Goal: Communication & Community: Answer question/provide support

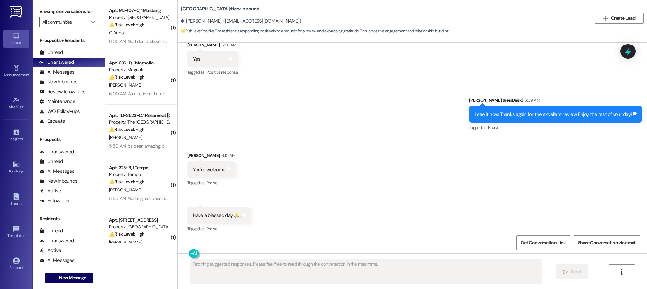
scroll to position [1521, 0]
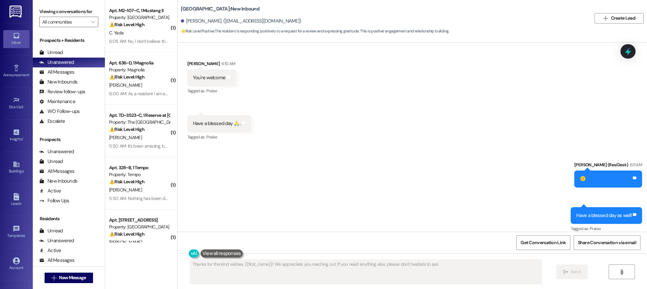
type textarea "Thanks for the kind wishes, {{first_name}}! We appreciate you reaching out. If …"
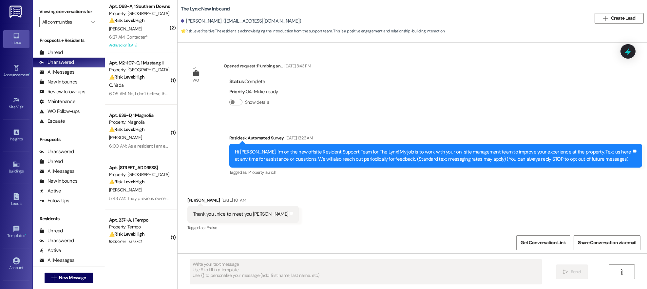
scroll to position [6, 0]
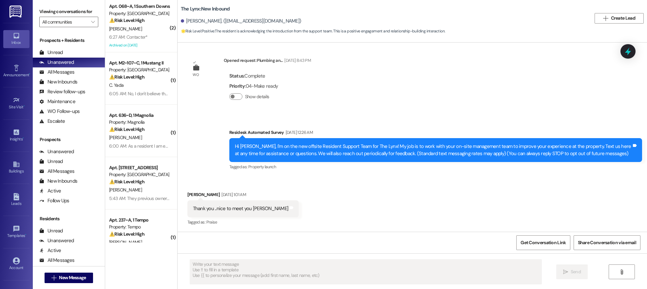
type textarea "Fetching suggested responses. Please feel free to read through the conversation…"
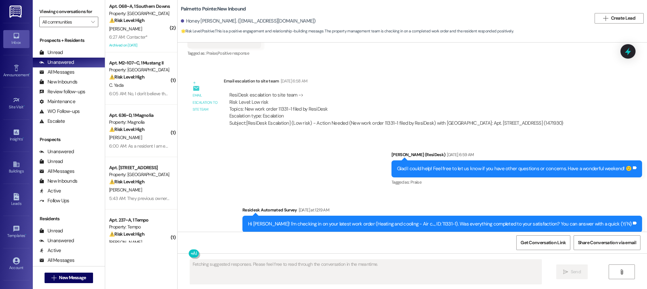
scroll to position [502, 0]
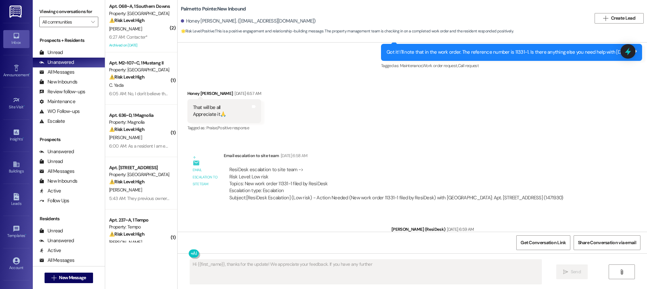
type textarea "Hi {{first_name}}, thanks for the update! We appreciate your feedback. If you h…"
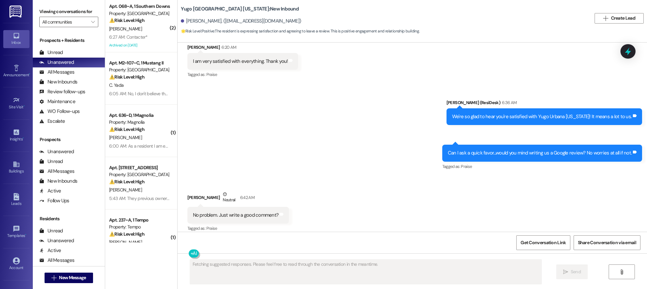
scroll to position [1083, 0]
type textarea "Hey {{first_name}}! Thanks for being willing to leave a review! Yes, a good com…"
click at [240, 212] on div "No problem. Just write a good comment?" at bounding box center [236, 215] width 86 height 7
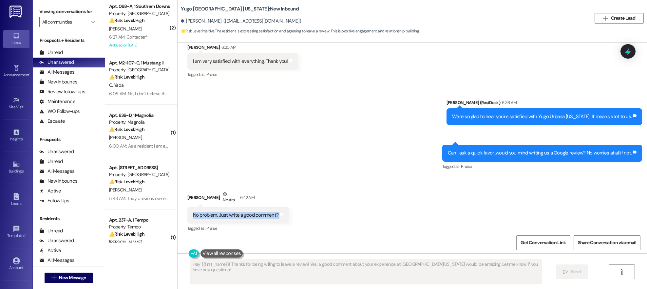
click at [240, 212] on div "No problem. Just write a good comment?" at bounding box center [236, 215] width 86 height 7
copy div "No problem. Just write a good comment? Tags and notes"
